Goal: Check status: Check status

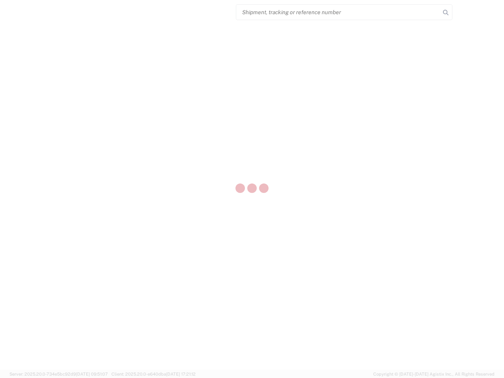
select select "US"
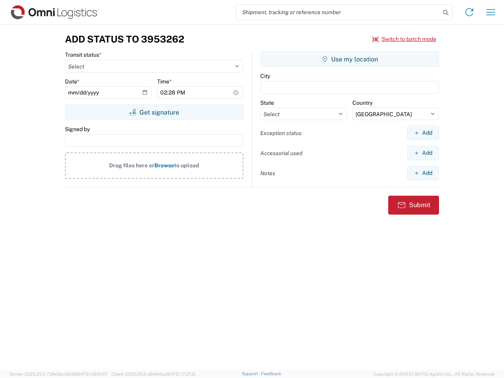
click at [338, 12] on input "search" at bounding box center [338, 12] width 204 height 15
click at [445, 13] on icon at bounding box center [445, 12] width 11 height 11
click at [469, 12] on icon at bounding box center [469, 12] width 13 height 13
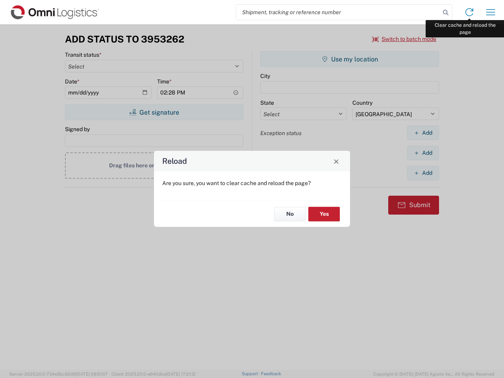
click at [490, 12] on div "Reload Are you sure, you want to clear cache and reload the page? No Yes" at bounding box center [252, 189] width 504 height 378
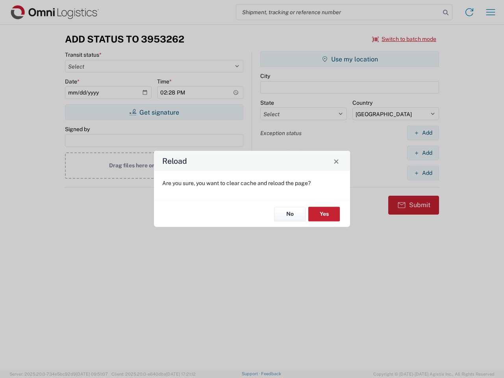
click at [404, 39] on div "Reload Are you sure, you want to clear cache and reload the page? No Yes" at bounding box center [252, 189] width 504 height 378
click at [154, 112] on div "Reload Are you sure, you want to clear cache and reload the page? No Yes" at bounding box center [252, 189] width 504 height 378
click at [349, 59] on div "Reload Are you sure, you want to clear cache and reload the page? No Yes" at bounding box center [252, 189] width 504 height 378
click at [423, 133] on div "Reload Are you sure, you want to clear cache and reload the page? No Yes" at bounding box center [252, 189] width 504 height 378
click at [423, 153] on div "Reload Are you sure, you want to clear cache and reload the page? No Yes" at bounding box center [252, 189] width 504 height 378
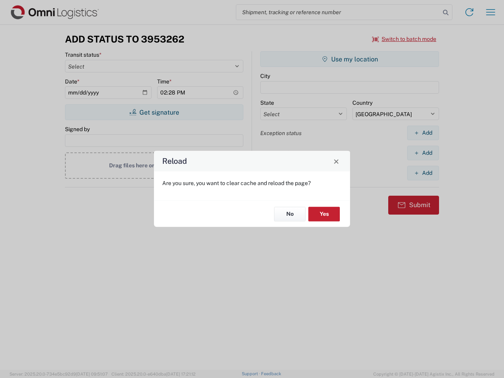
click at [423, 173] on div "Reload Are you sure, you want to clear cache and reload the page? No Yes" at bounding box center [252, 189] width 504 height 378
